Goal: Information Seeking & Learning: Check status

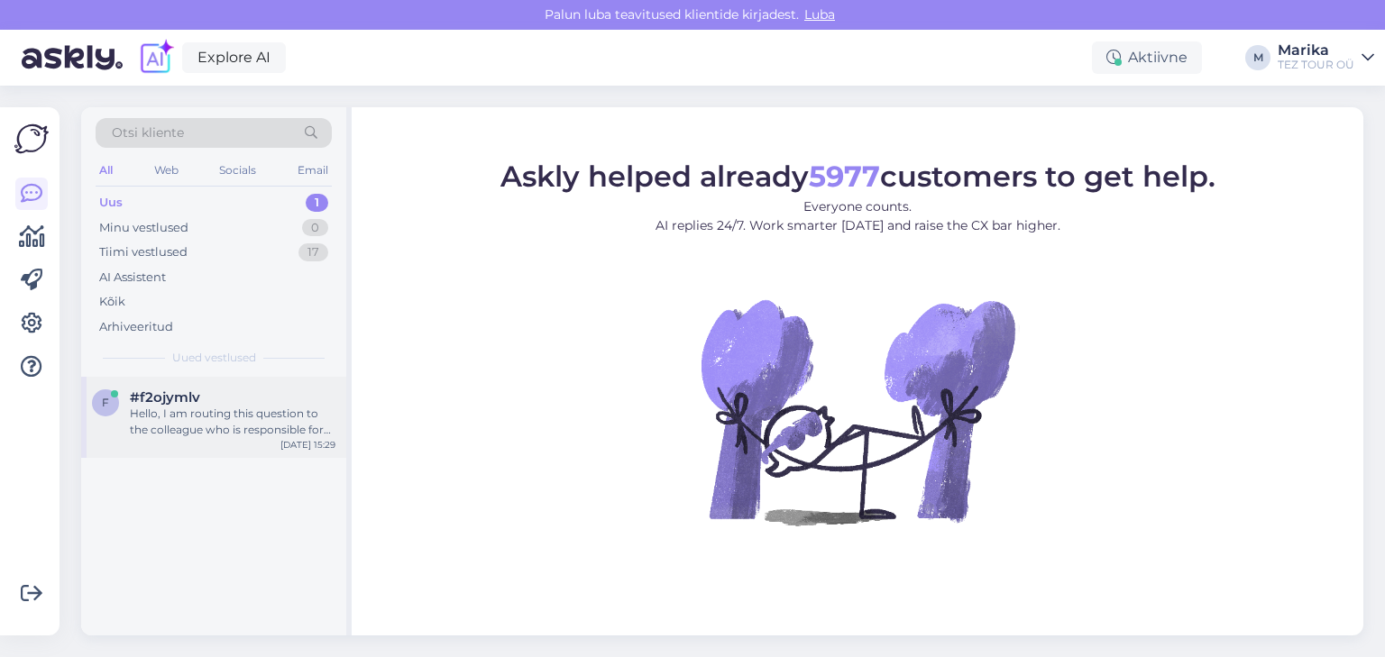
click at [282, 408] on div "Hello, I am routing this question to the colleague who is responsible for this …" at bounding box center [233, 422] width 206 height 32
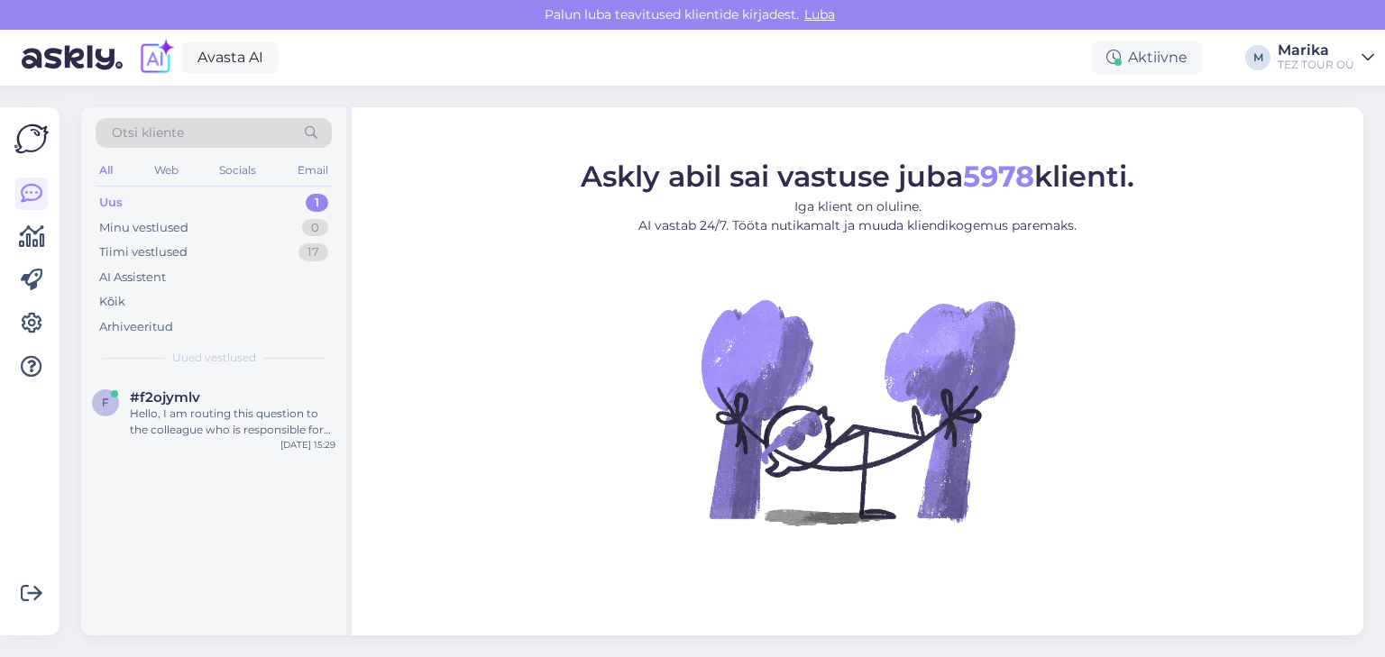
click at [1091, 425] on figure "Askly abil sai vastuse juba 5978 klienti. Iga klient on oluline. AI vastab 24/7…" at bounding box center [857, 367] width 979 height 412
